Goal: Transaction & Acquisition: Download file/media

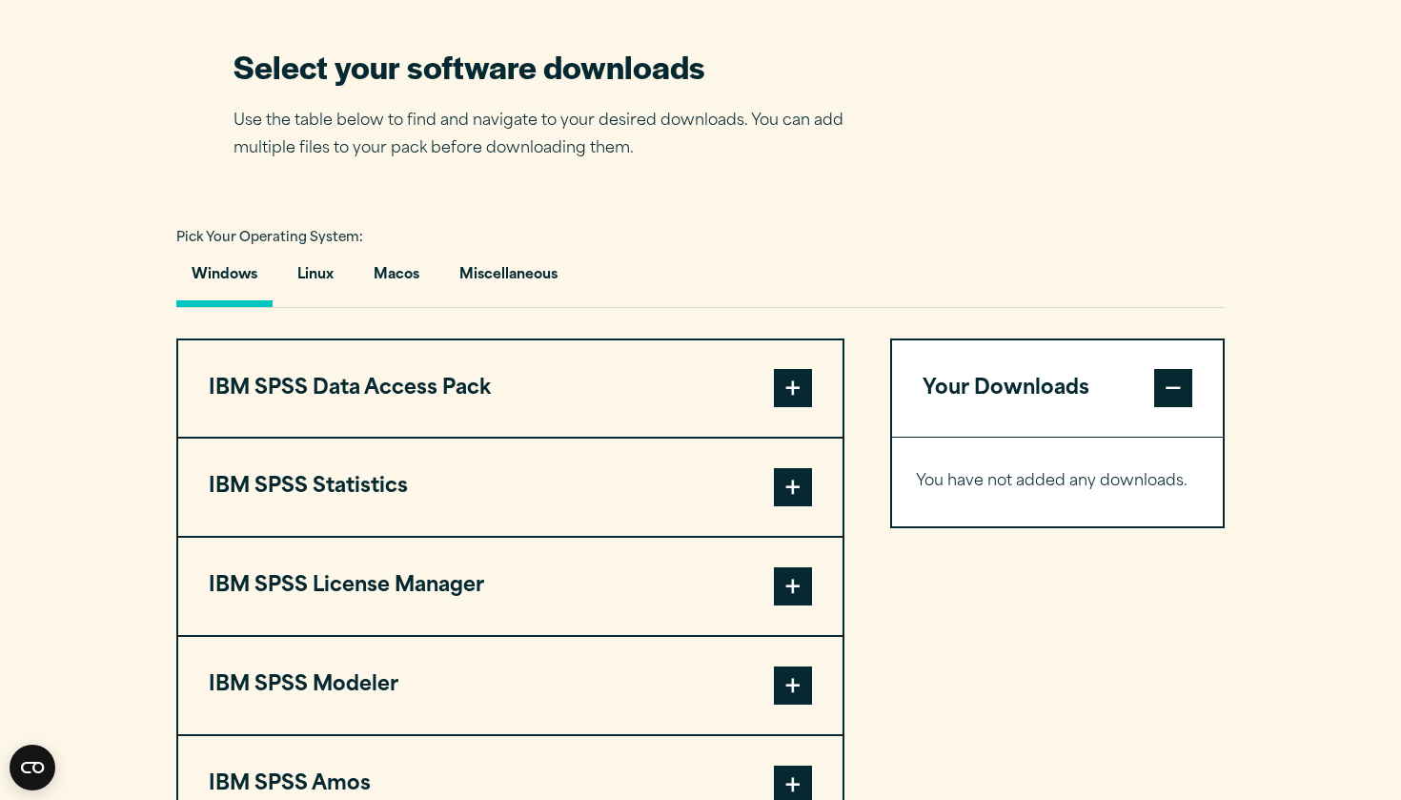
scroll to position [1243, 0]
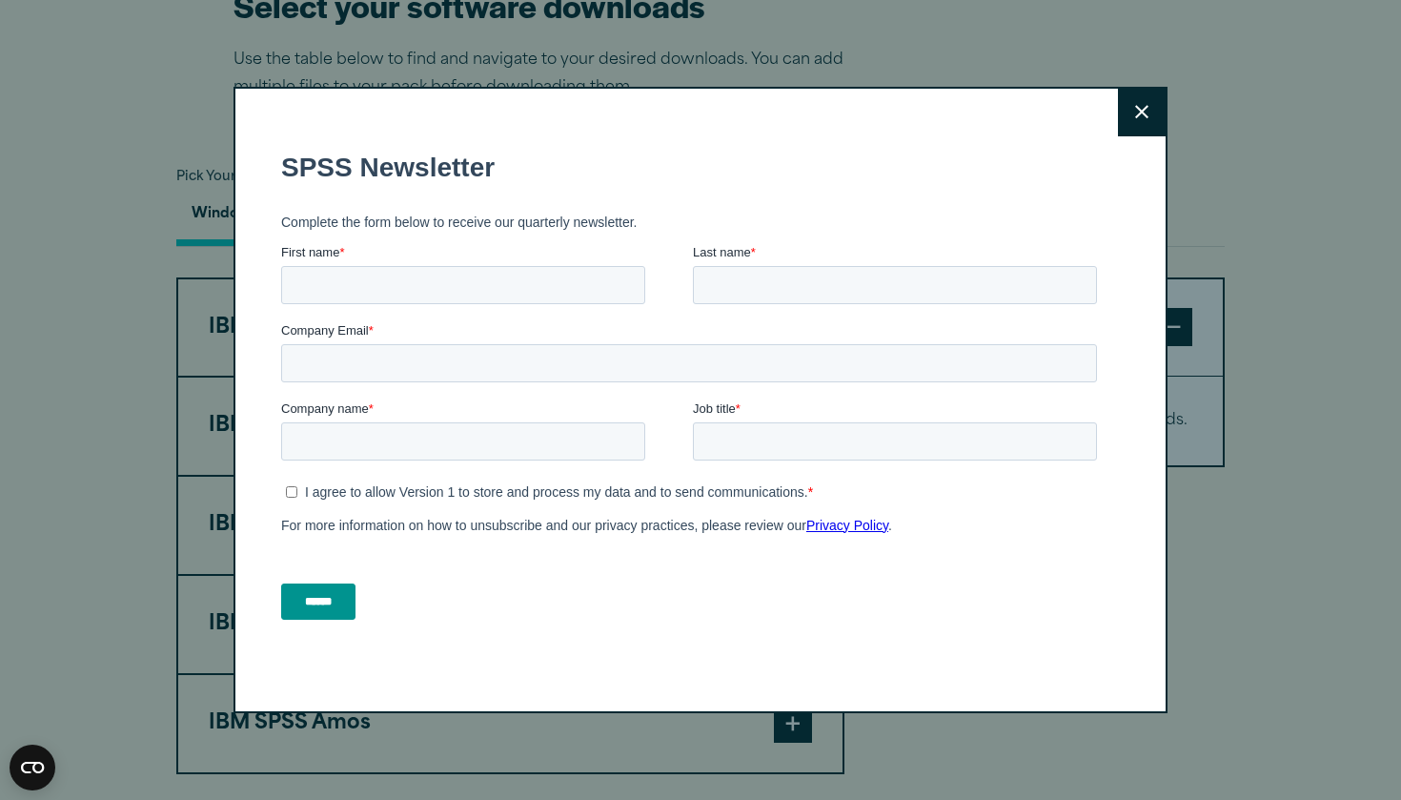
click at [430, 248] on form "SPSS Newsletter Complete the form below to receive our quarterly newsletter. Fi…" at bounding box center [693, 383] width 824 height 501
click at [1132, 117] on button "Close" at bounding box center [1142, 113] width 48 height 48
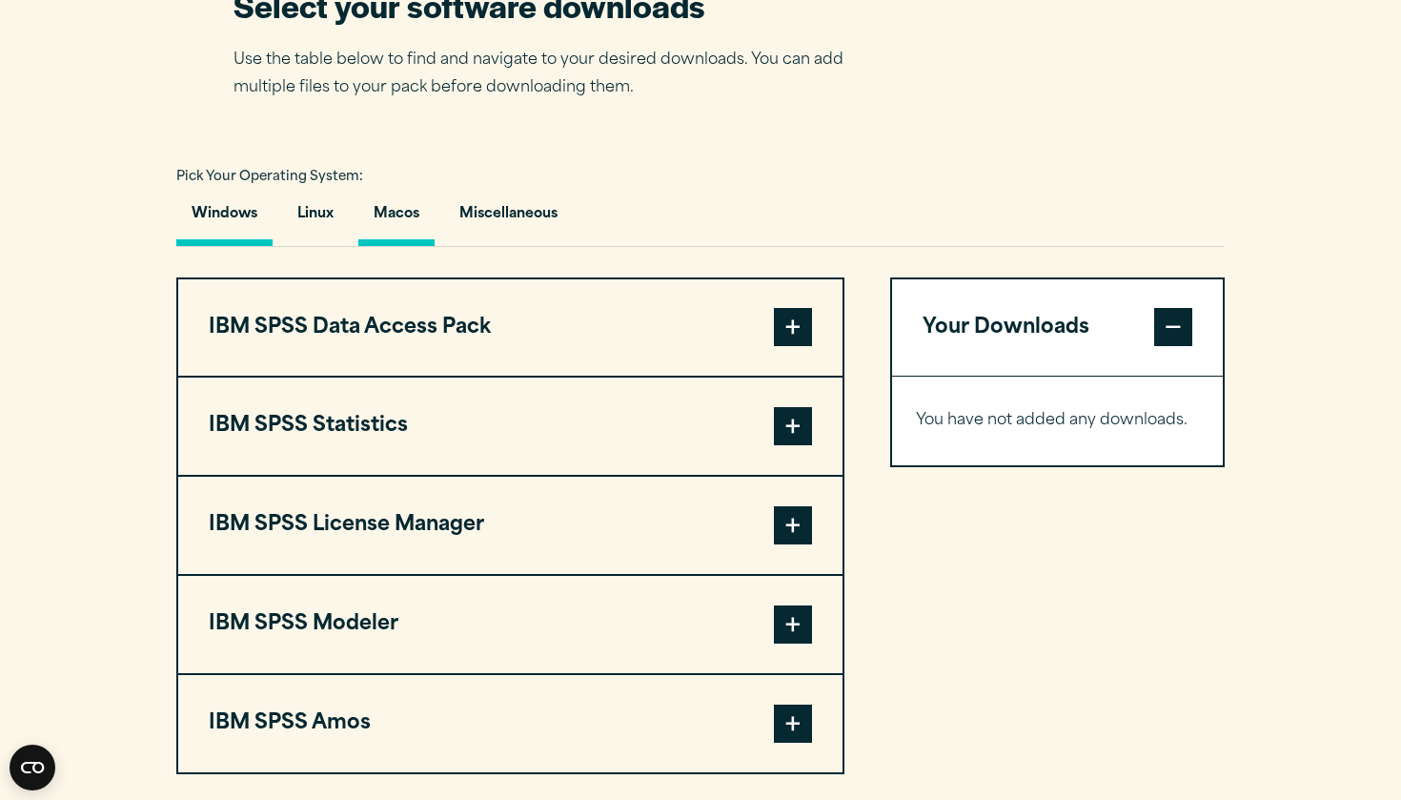
click at [418, 246] on button "Macos" at bounding box center [396, 219] width 76 height 54
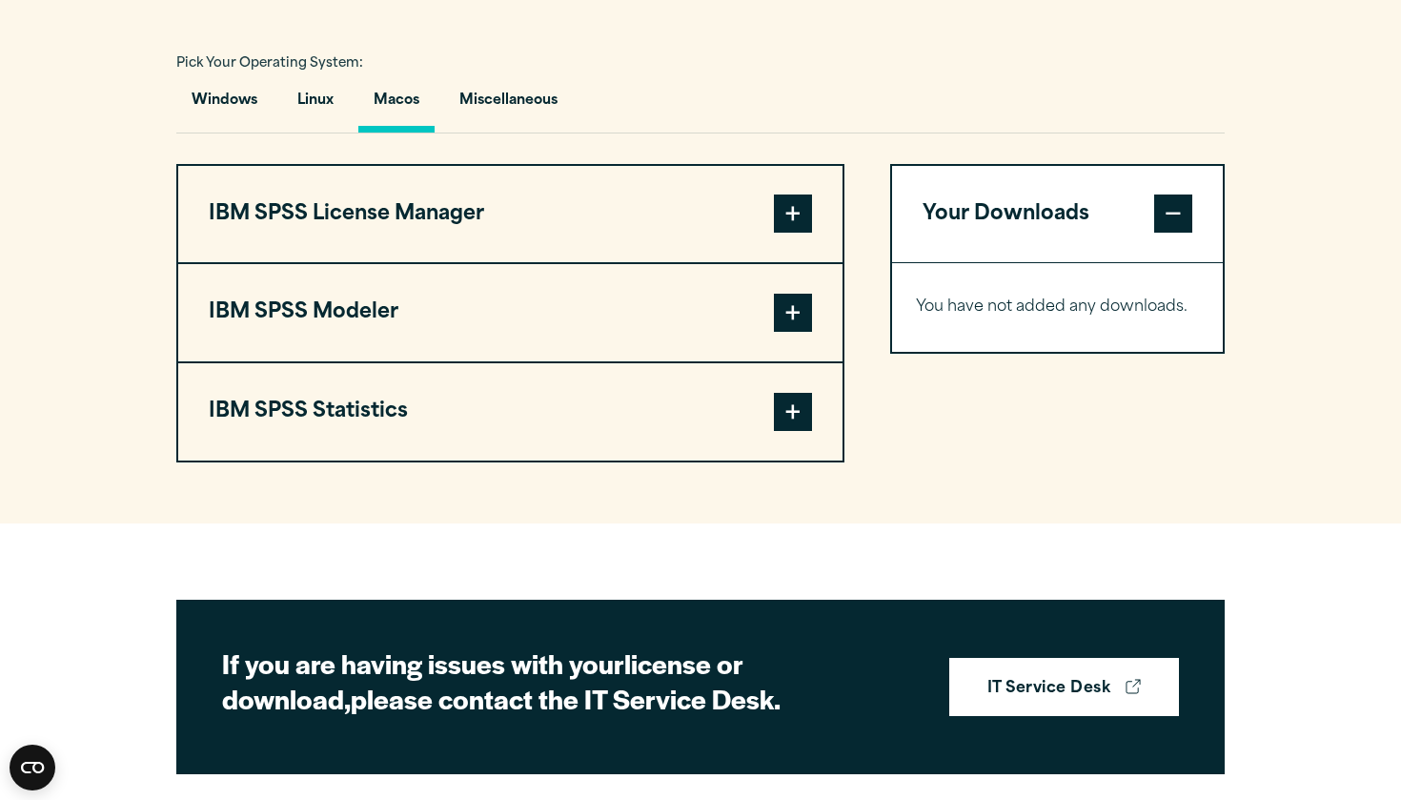
scroll to position [1390, 0]
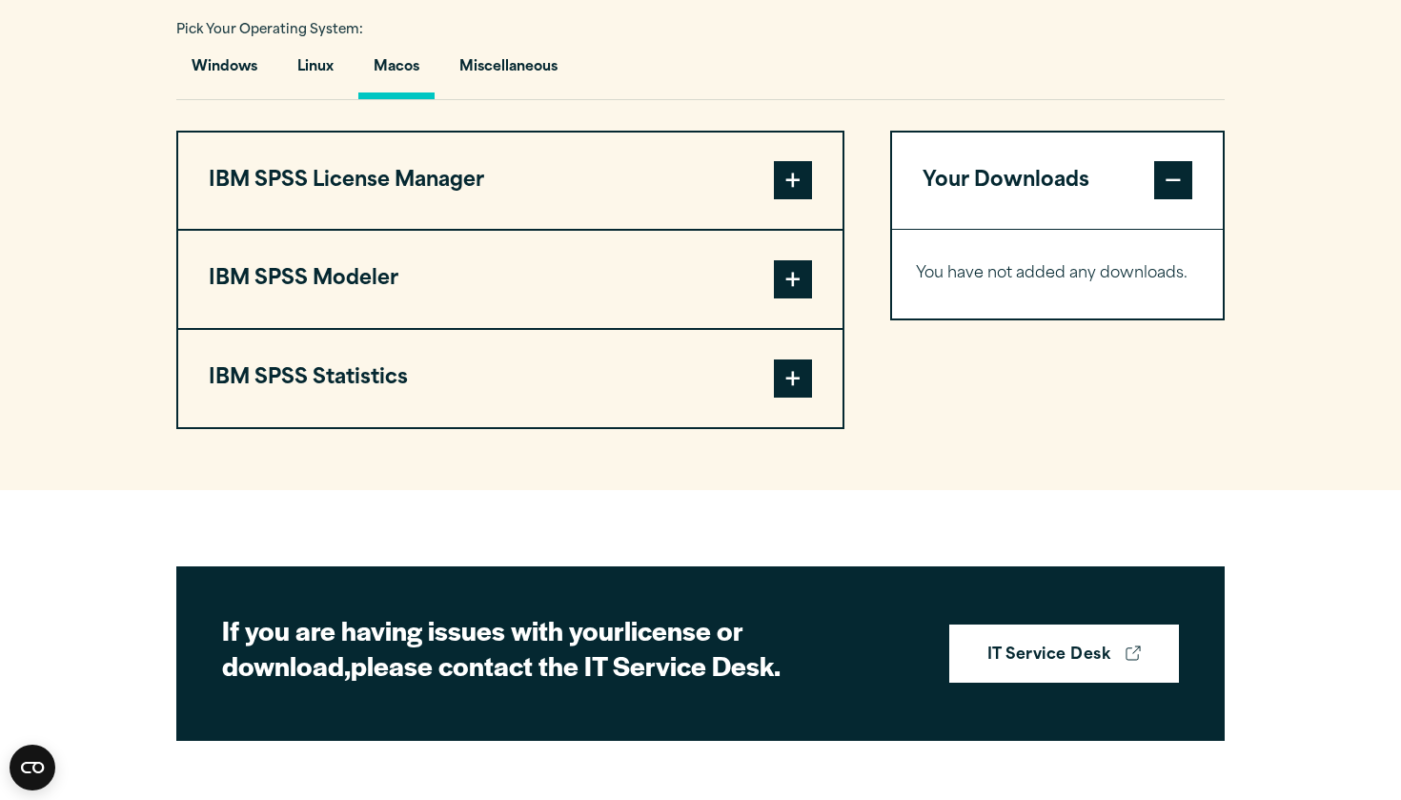
click at [791, 397] on span at bounding box center [793, 378] width 38 height 38
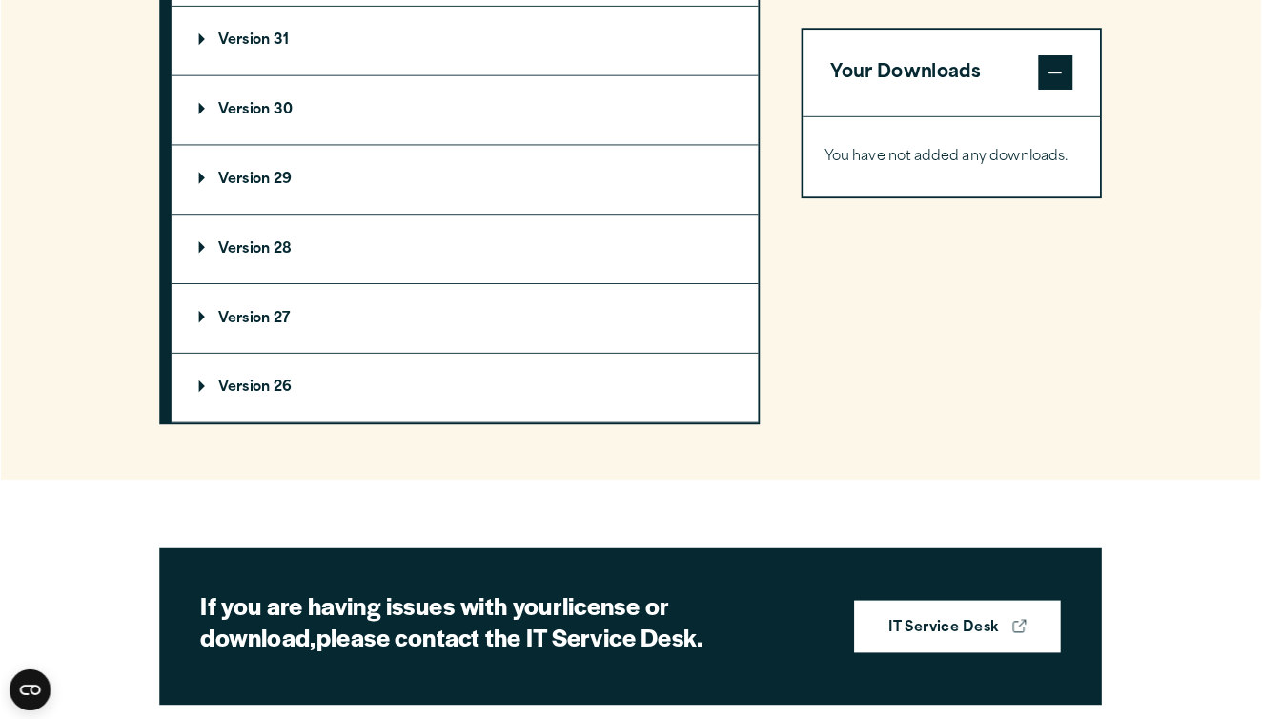
scroll to position [1806, 0]
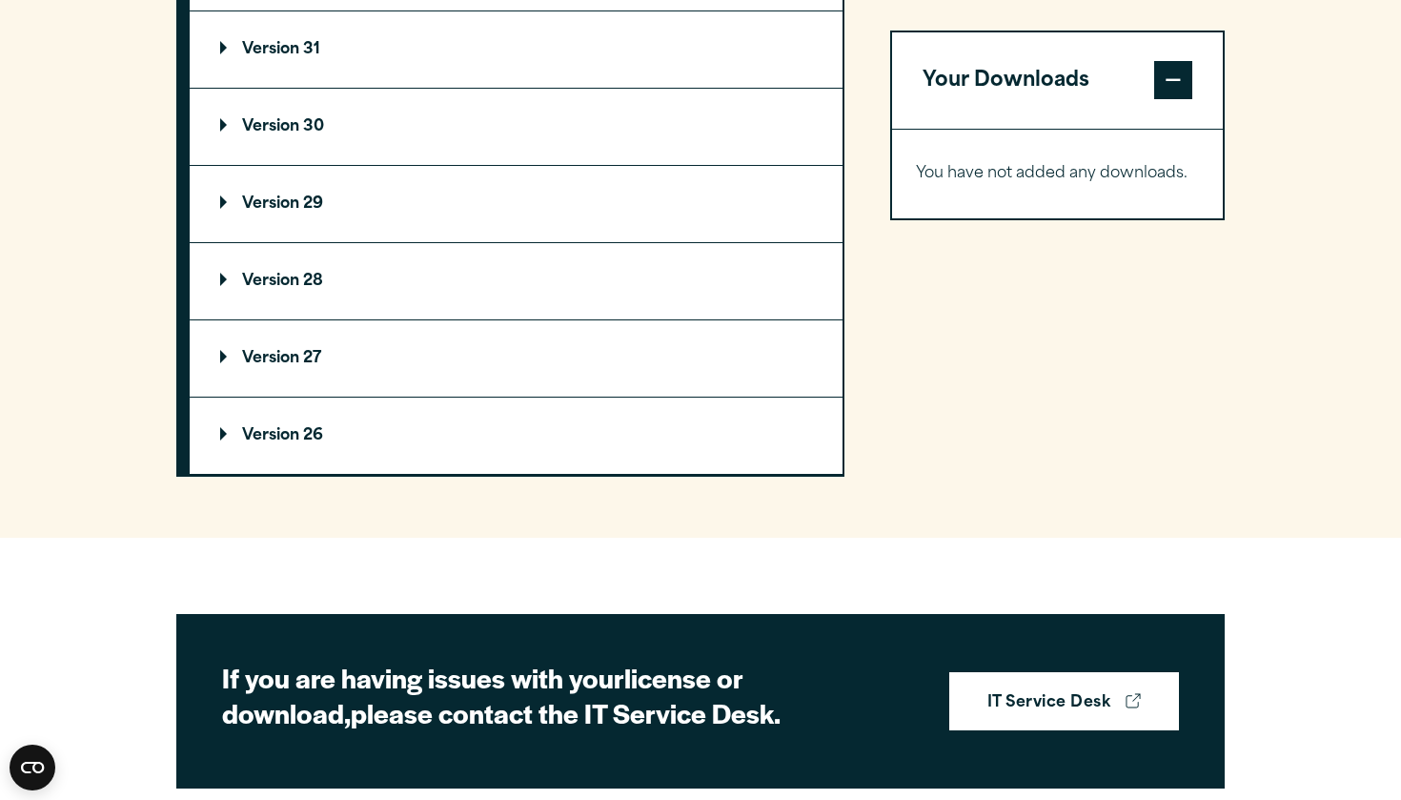
click at [292, 134] on p "Version 30" at bounding box center [272, 126] width 104 height 15
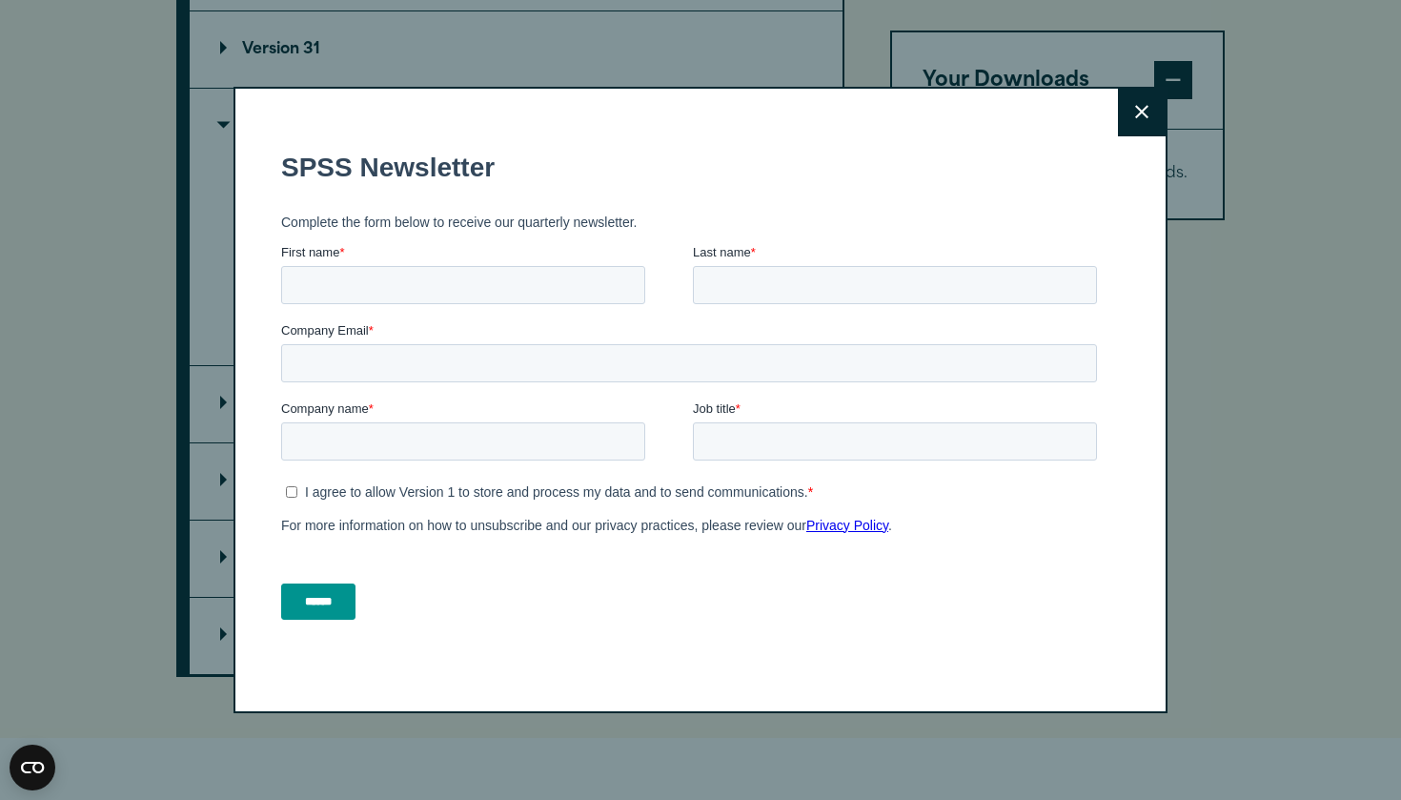
click at [1128, 106] on button "Close" at bounding box center [1142, 113] width 48 height 48
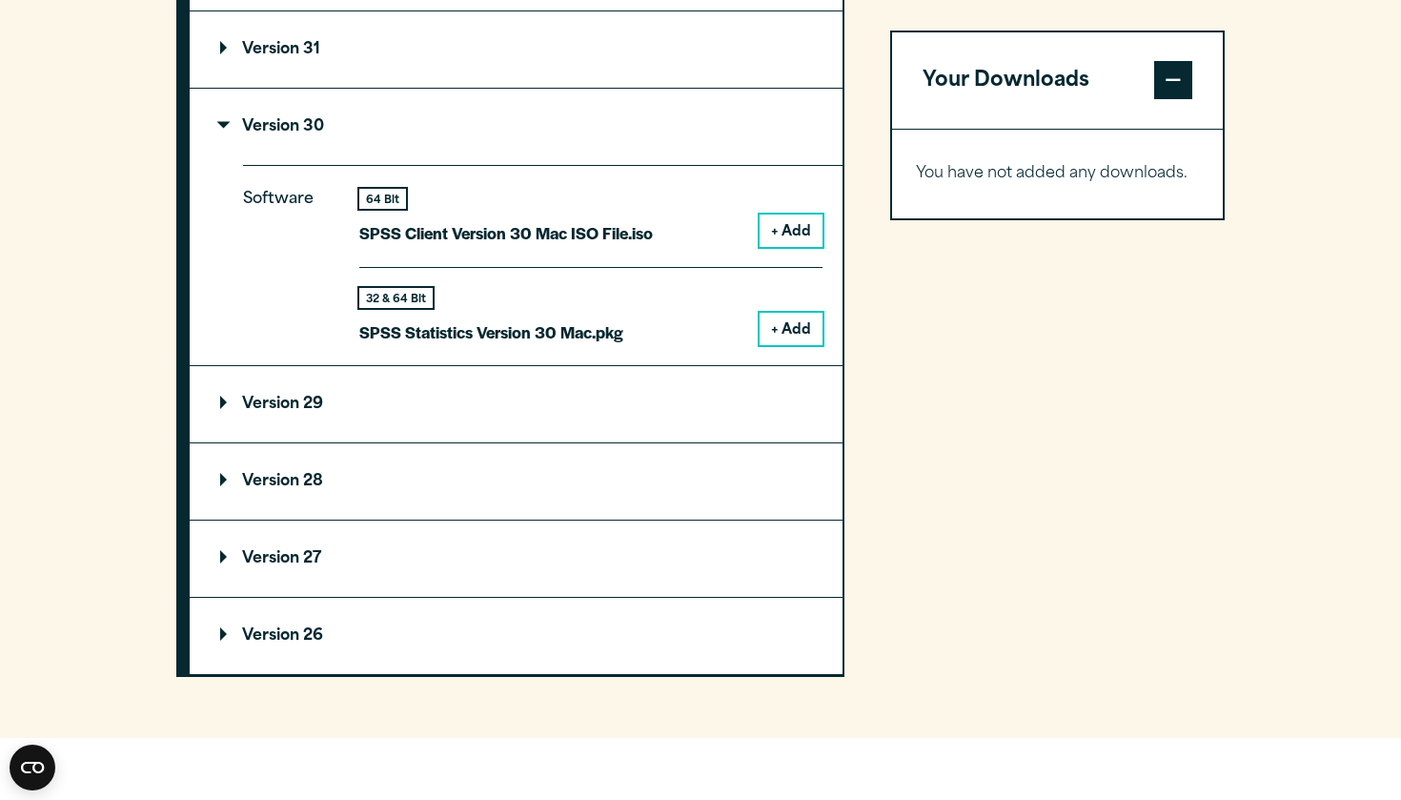
click at [787, 247] on button "+ Add" at bounding box center [791, 230] width 63 height 32
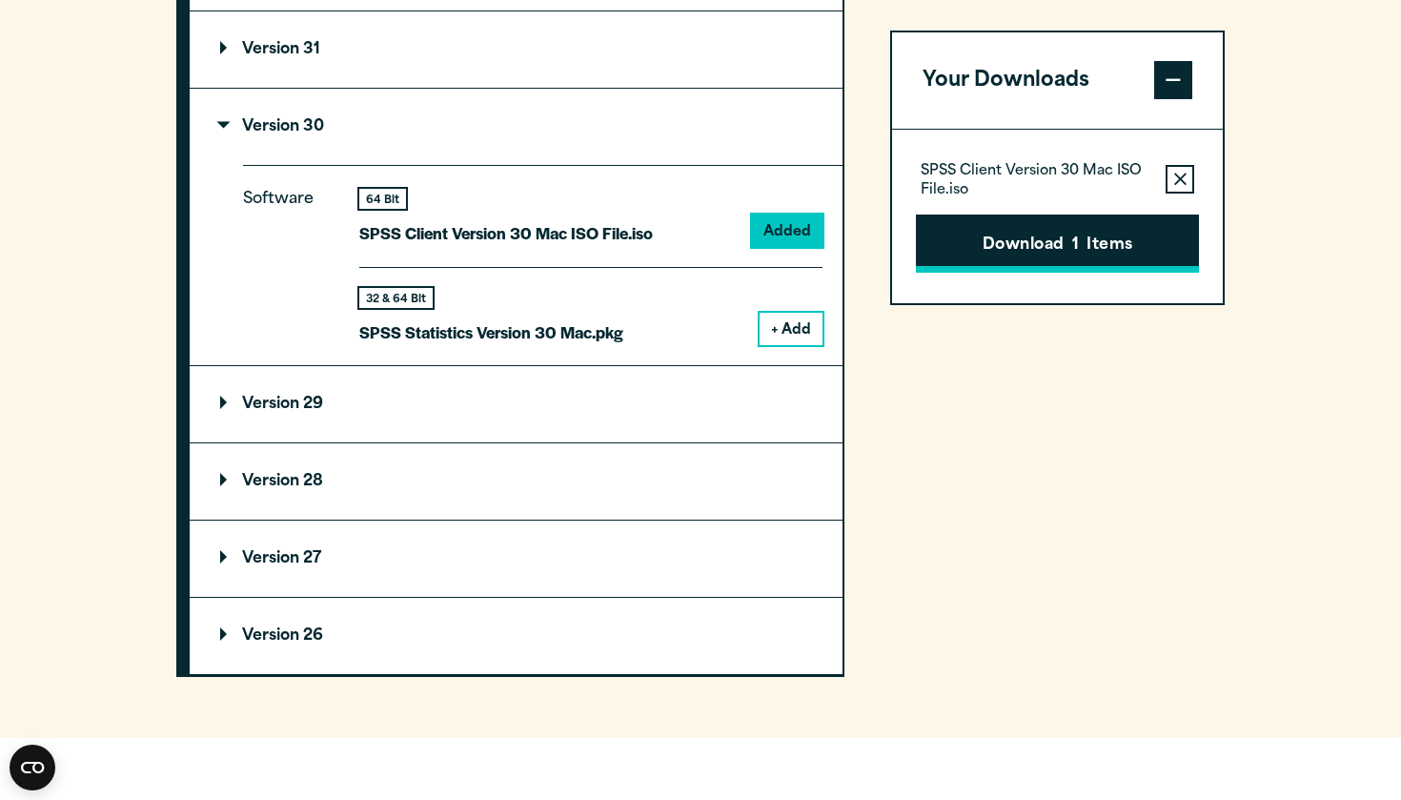
click at [992, 256] on button "Download 1 Items" at bounding box center [1057, 243] width 283 height 59
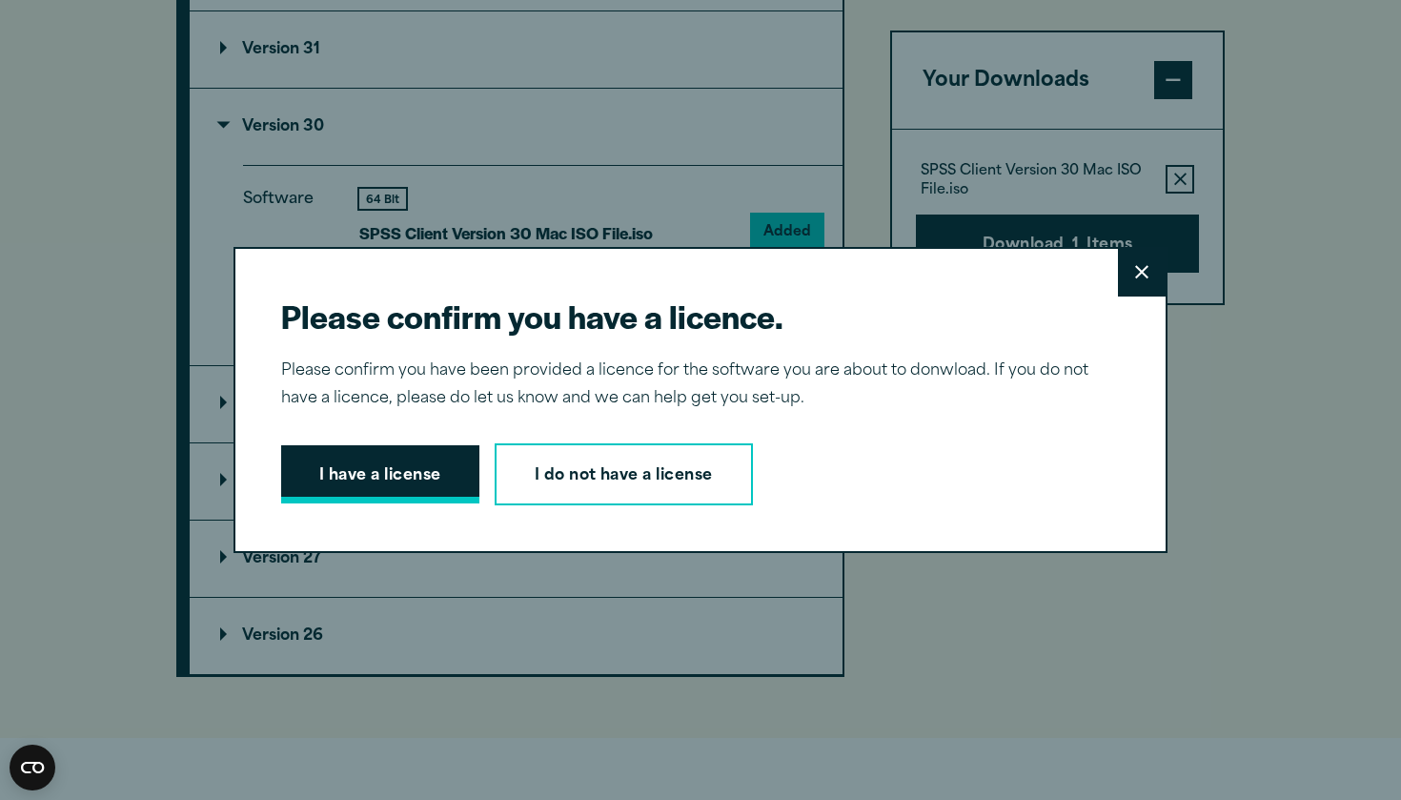
click at [432, 477] on button "I have a license" at bounding box center [380, 474] width 198 height 59
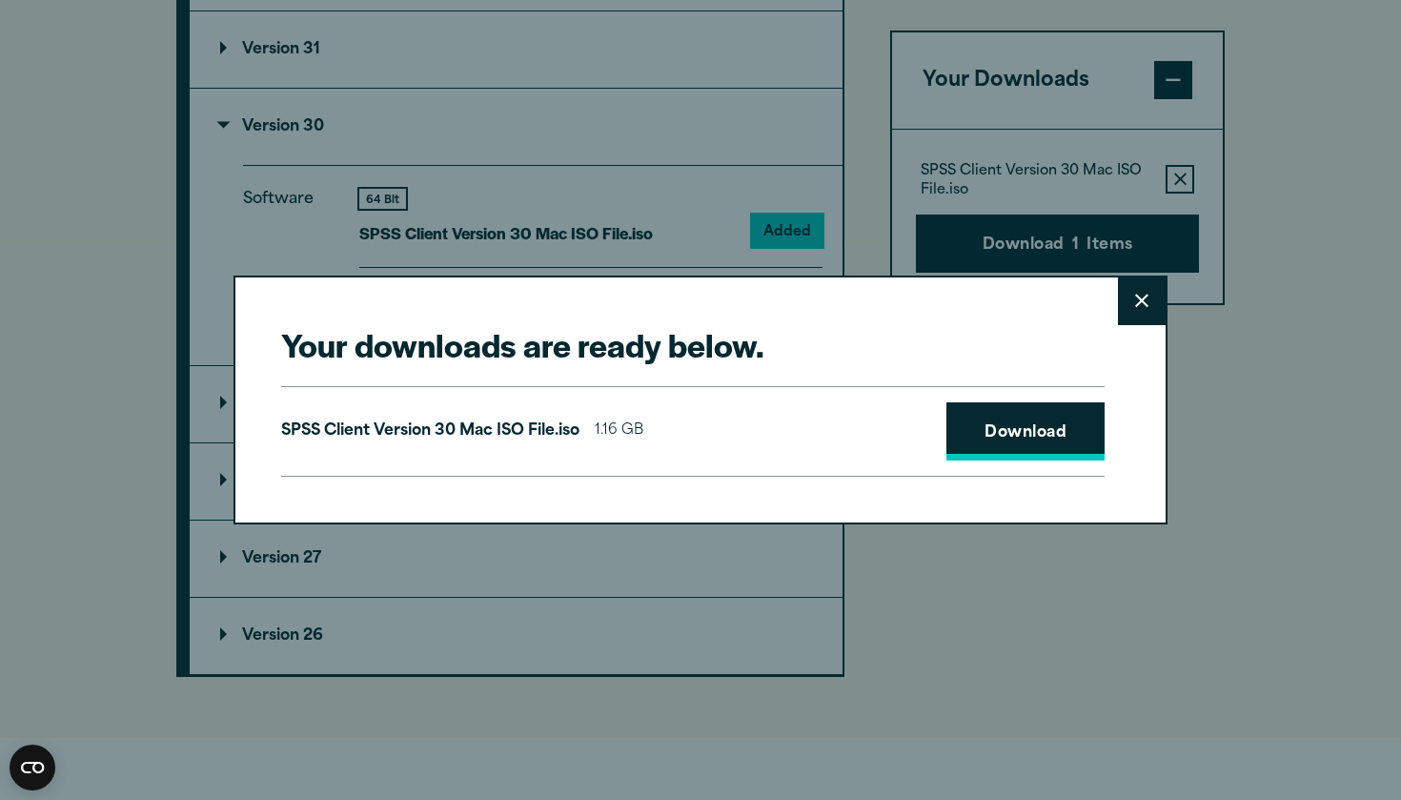
click at [985, 430] on link "Download" at bounding box center [1026, 431] width 158 height 59
click at [1172, 118] on div "Your downloads are ready below. Close SPSS Client Version 30 Mac ISO File.iso 1…" at bounding box center [700, 400] width 1401 height 800
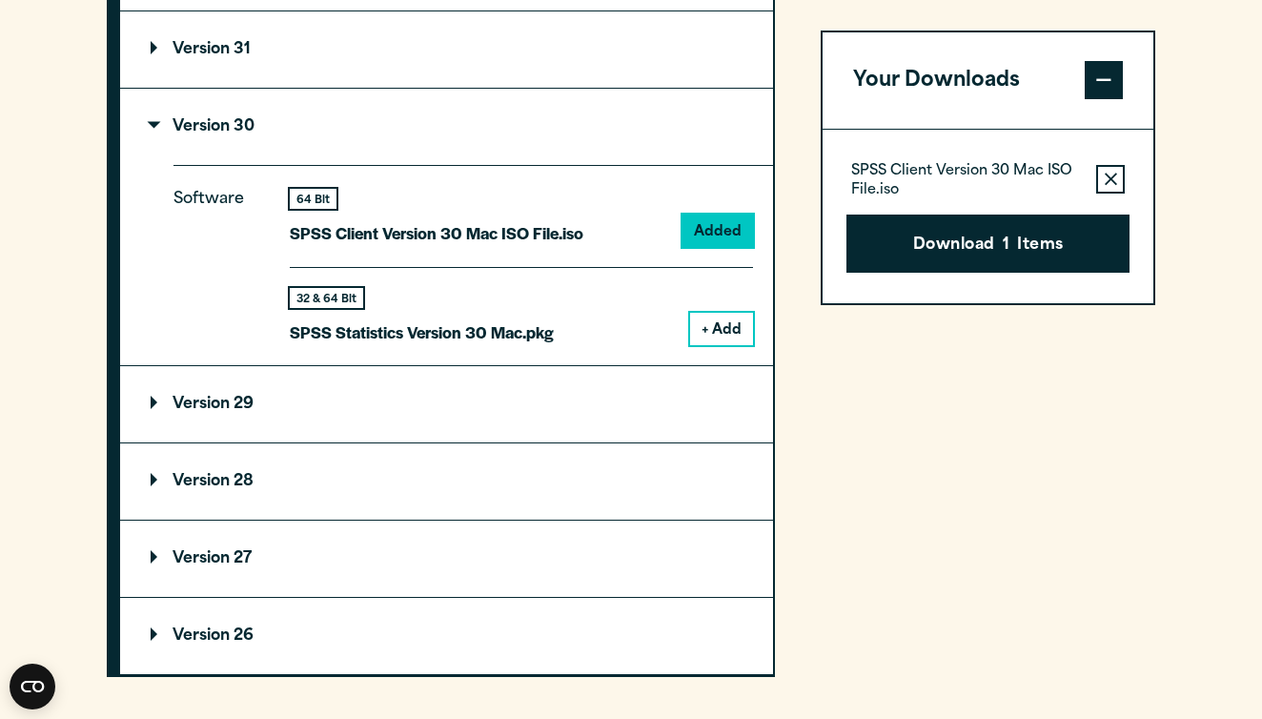
click at [964, 179] on p "SPSS Client Version 30 Mac ISO File.iso" at bounding box center [966, 182] width 230 height 38
click at [974, 226] on button "Download 1 Items" at bounding box center [987, 243] width 283 height 59
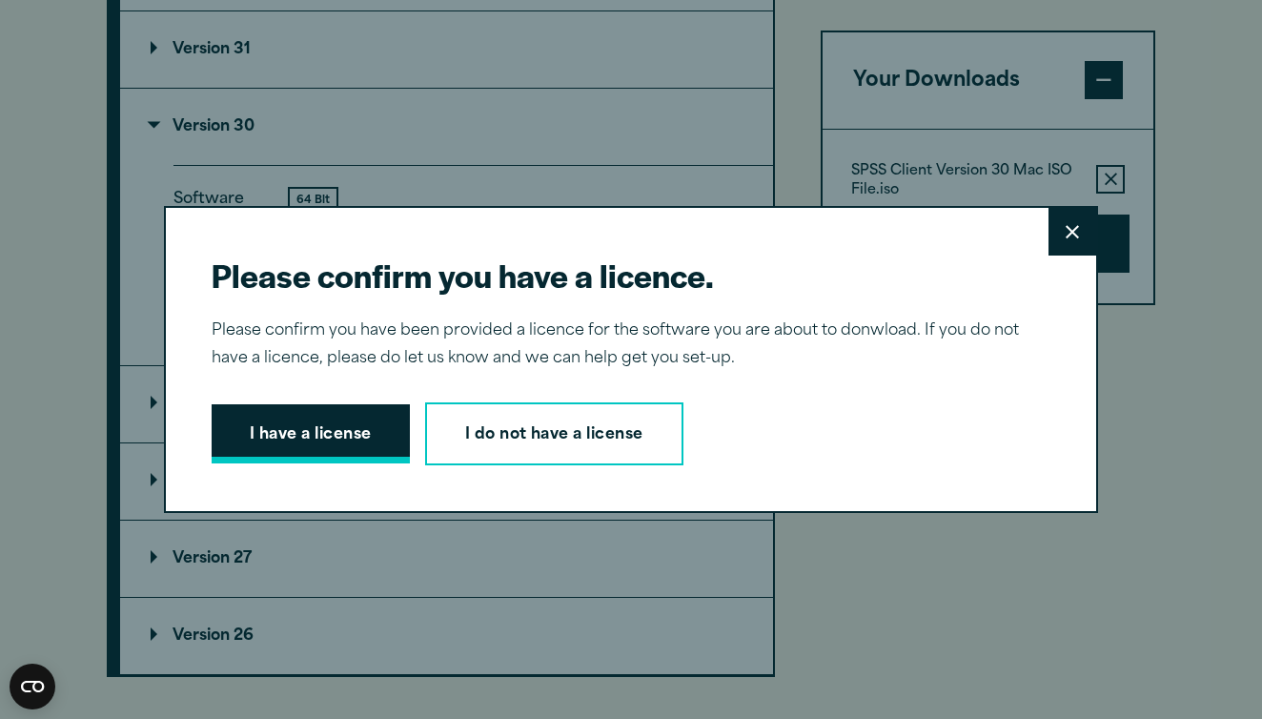
click at [327, 454] on button "I have a license" at bounding box center [311, 433] width 198 height 59
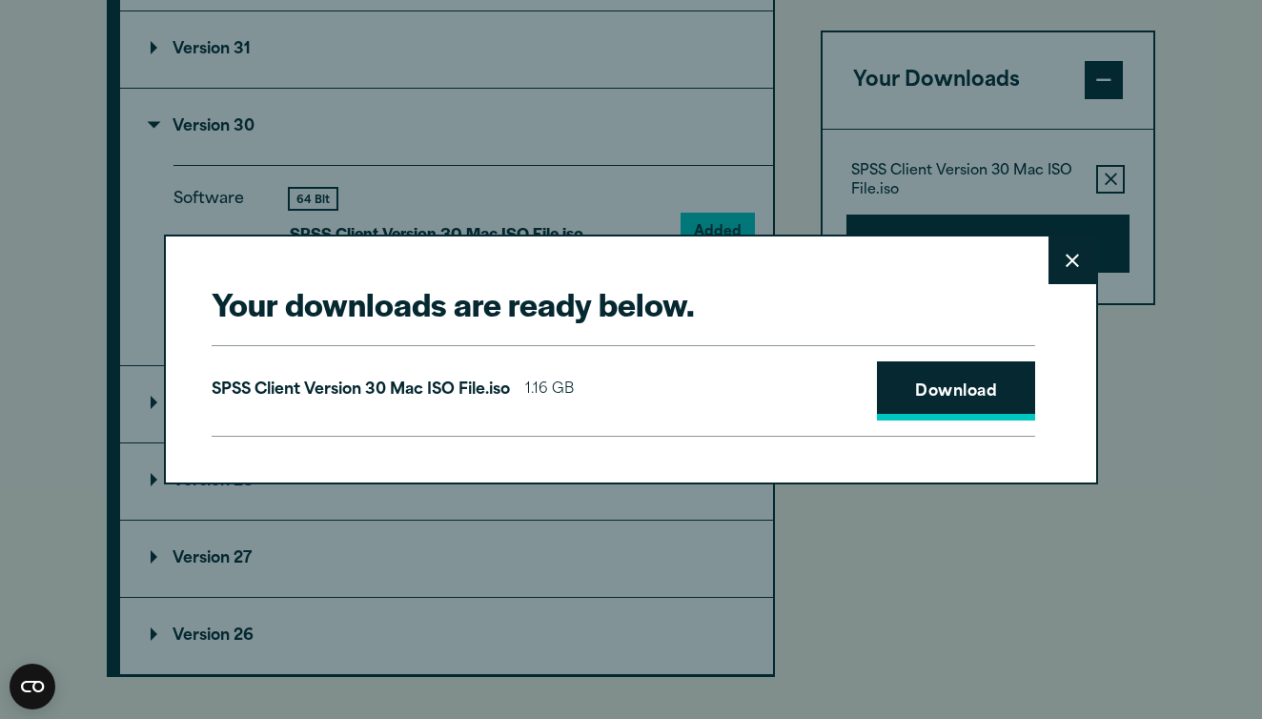
click at [904, 401] on link "Download" at bounding box center [956, 390] width 158 height 59
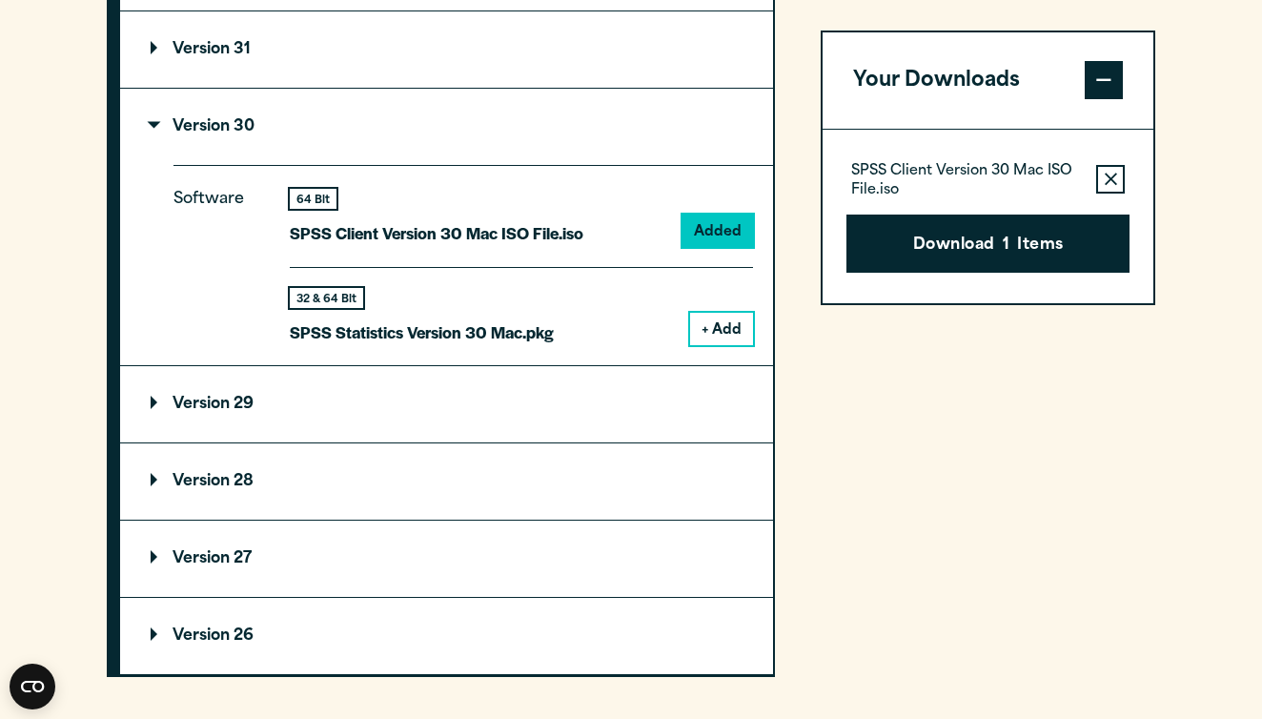
click at [571, 175] on div "Your downloads are ready below. Close SPSS Client Version 30 Mac ISO File.iso 1…" at bounding box center [631, 359] width 1262 height 719
click at [729, 345] on button "+ Add" at bounding box center [721, 329] width 63 height 32
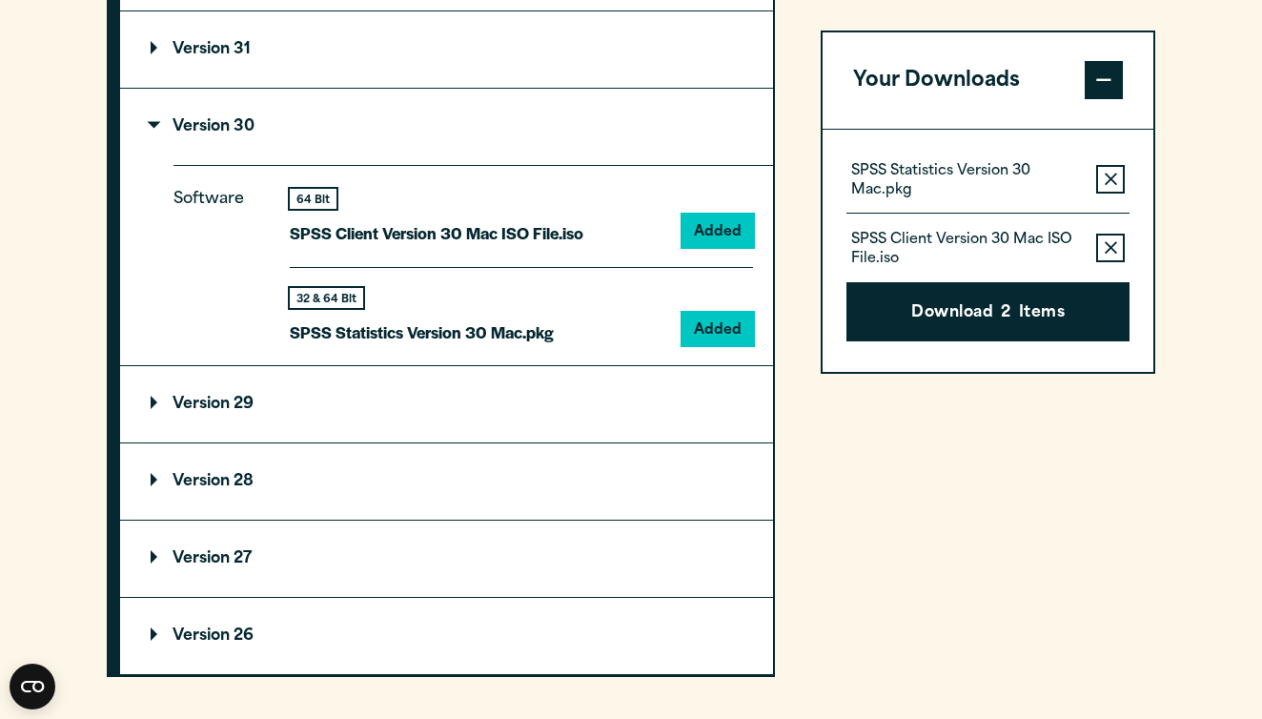
drag, startPoint x: 950, startPoint y: 320, endPoint x: 989, endPoint y: 244, distance: 85.7
click at [1103, 188] on button "Remove this item from your software download list" at bounding box center [1110, 180] width 29 height 29
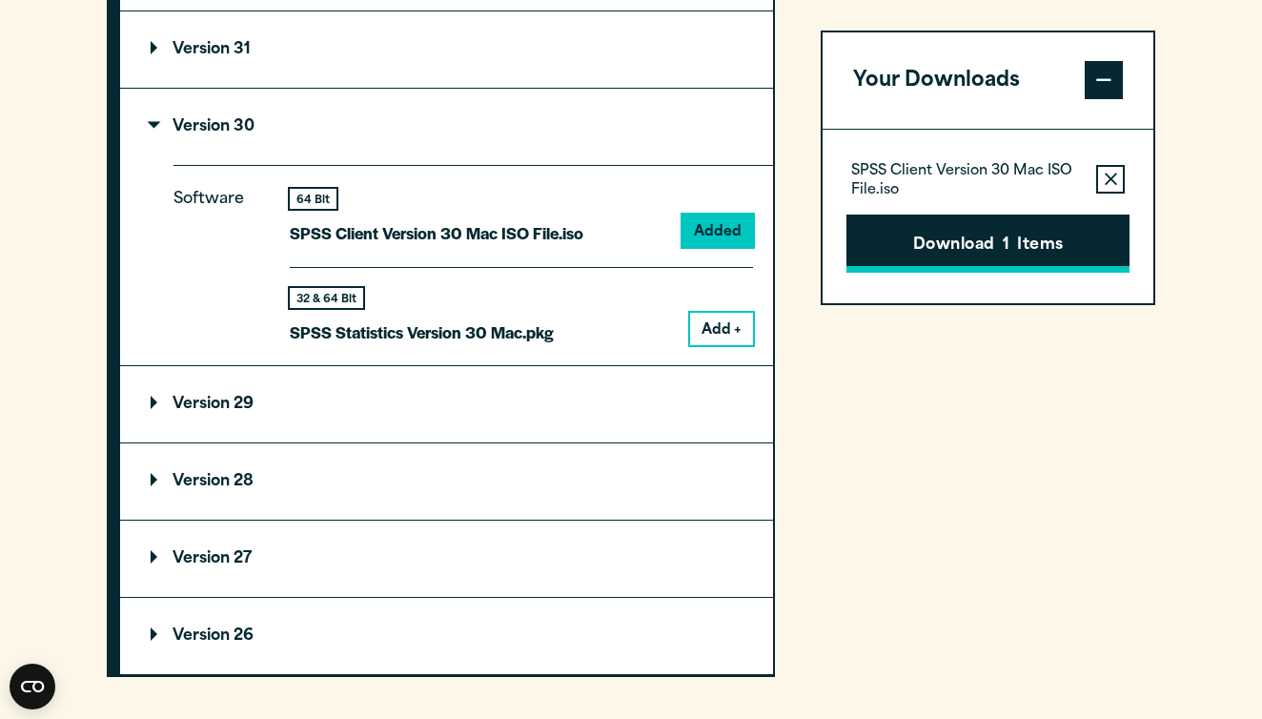
click at [1020, 241] on button "Download 1 Items" at bounding box center [987, 243] width 283 height 59
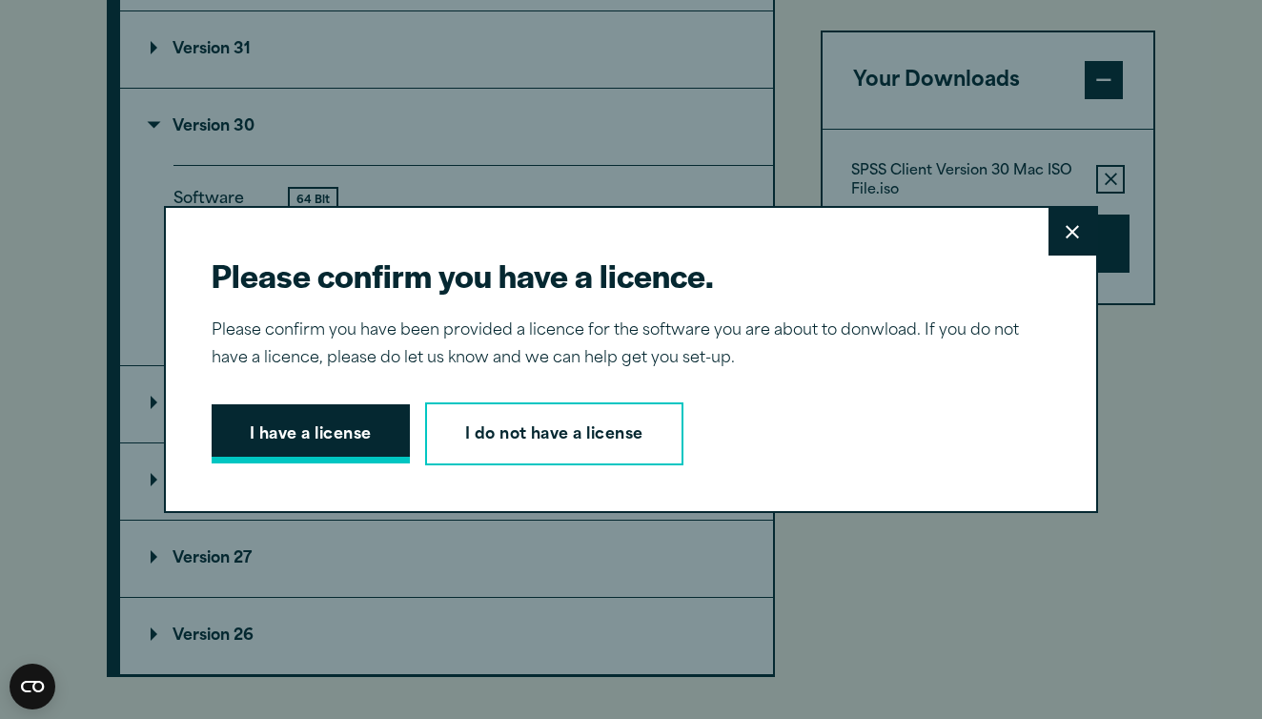
click at [316, 447] on button "I have a license" at bounding box center [311, 433] width 198 height 59
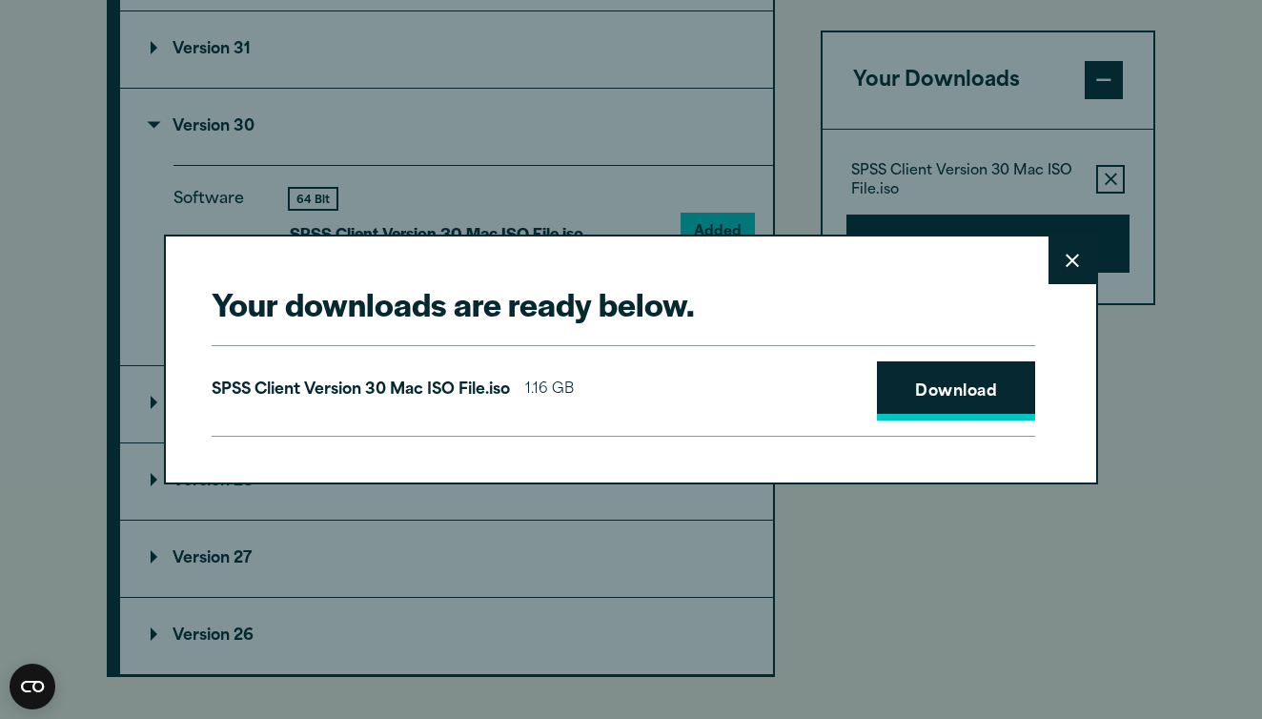
click at [943, 381] on link "Download" at bounding box center [956, 390] width 158 height 59
click at [1066, 269] on button "Close" at bounding box center [1072, 260] width 48 height 48
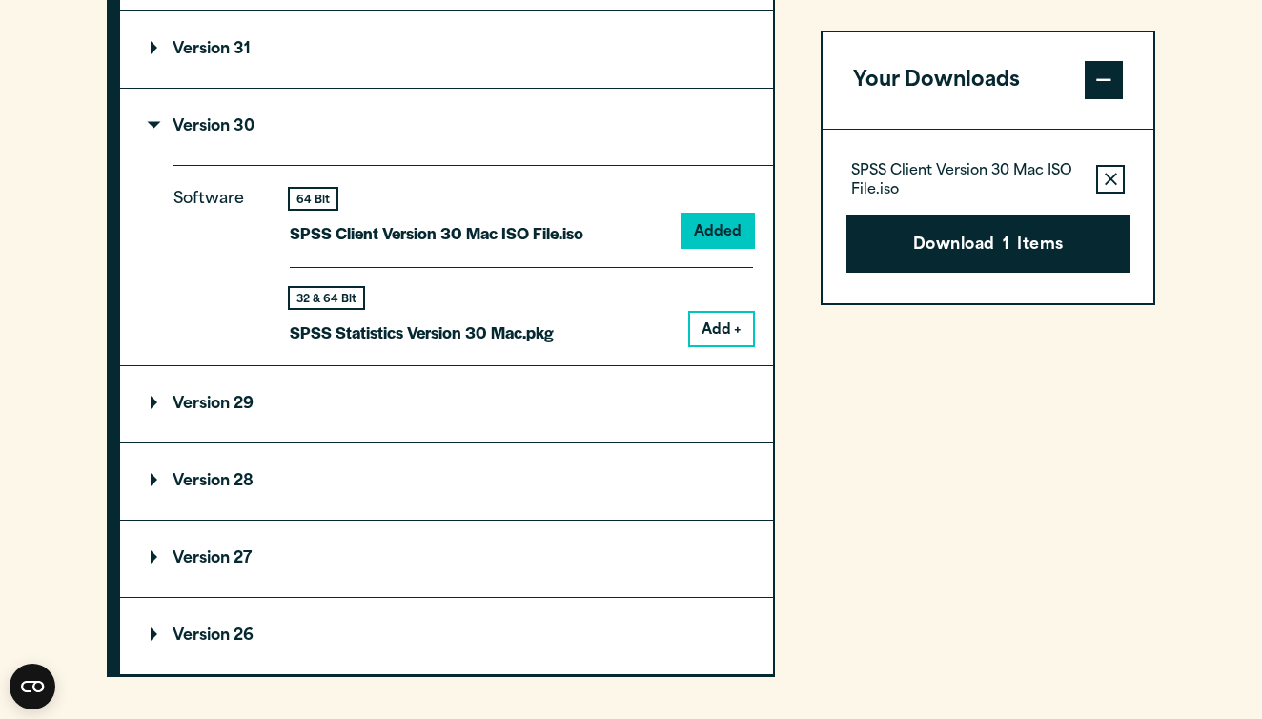
click at [1191, 484] on section "Select your software downloads Use the table below to find and navigate to your…" at bounding box center [631, 48] width 1262 height 1379
